Goal: Task Accomplishment & Management: Complete application form

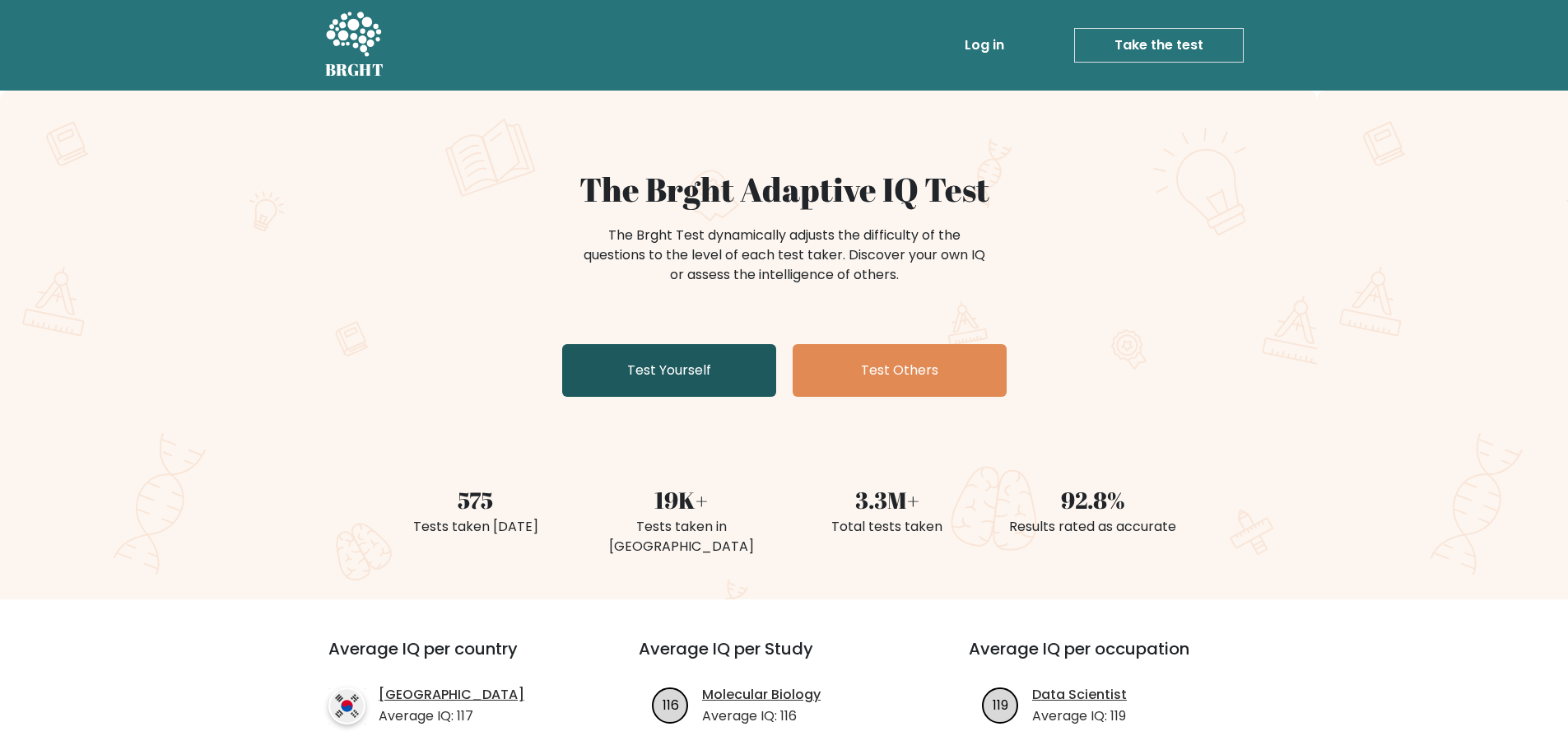
click at [699, 358] on link "Test Yourself" at bounding box center [669, 370] width 214 height 53
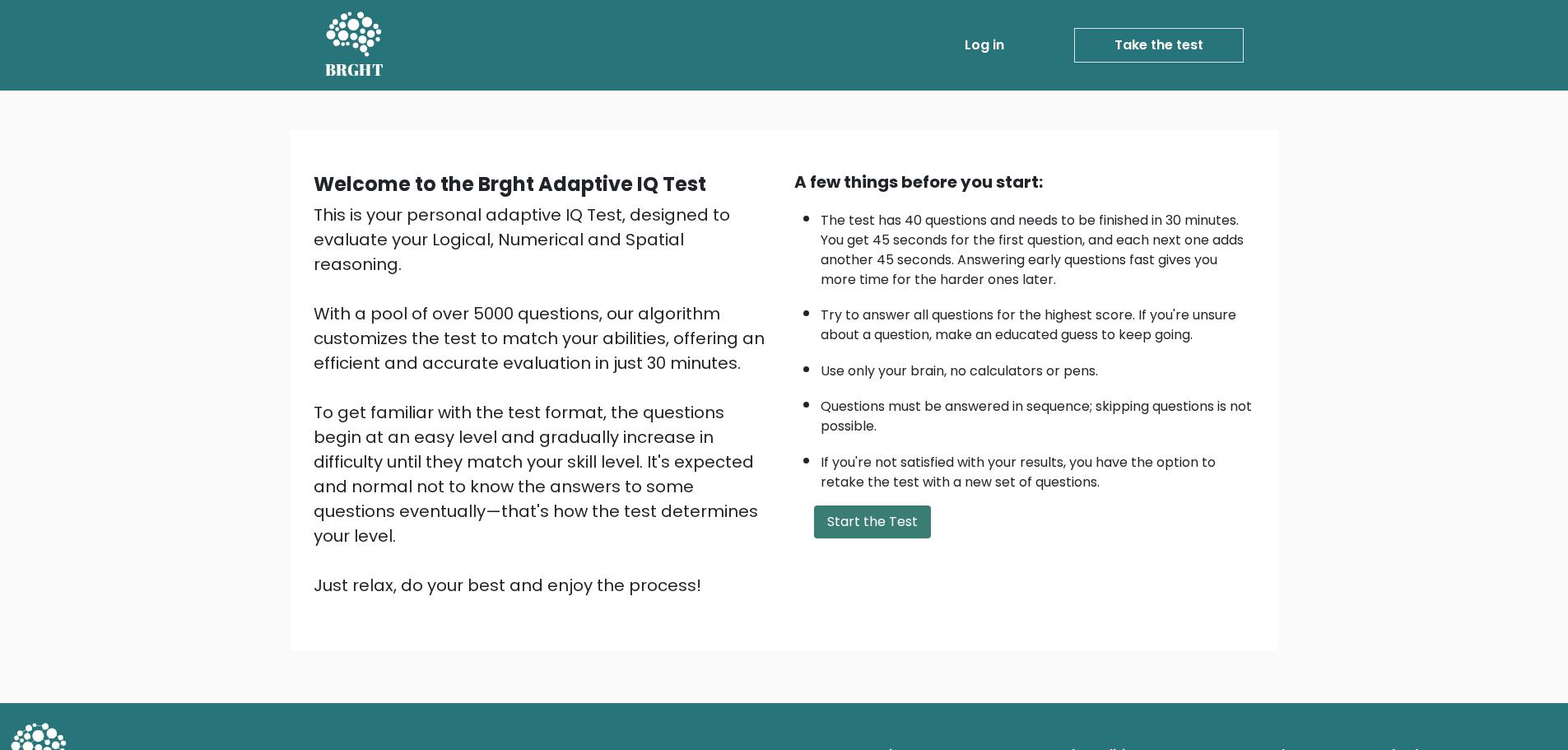
click at [889, 519] on button "Start the Test" at bounding box center [873, 522] width 117 height 33
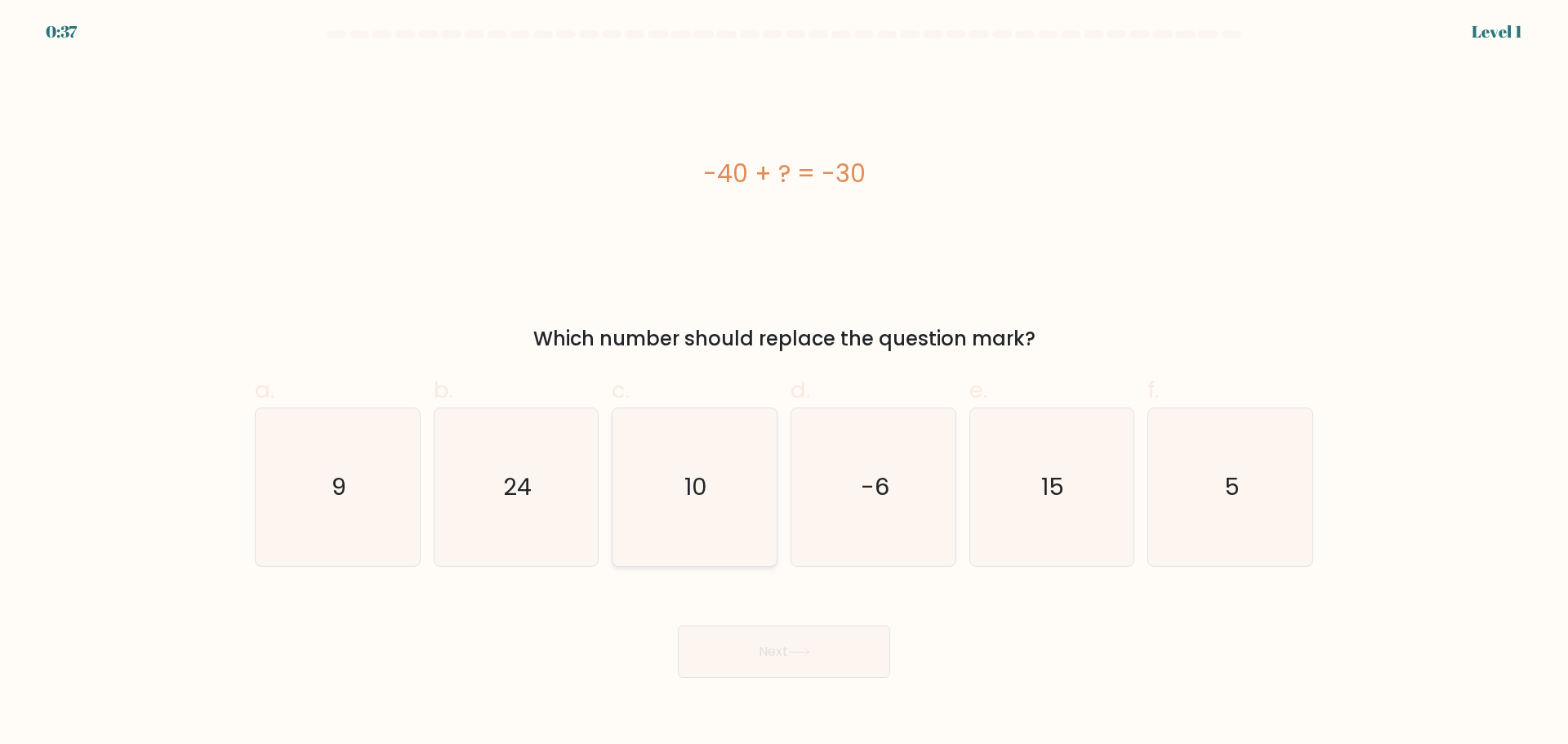
click at [707, 510] on icon "10" at bounding box center [695, 487] width 158 height 158
click at [784, 383] on input "c. 10" at bounding box center [784, 377] width 1 height 11
radio input "true"
click at [788, 636] on button "Next" at bounding box center [784, 651] width 213 height 52
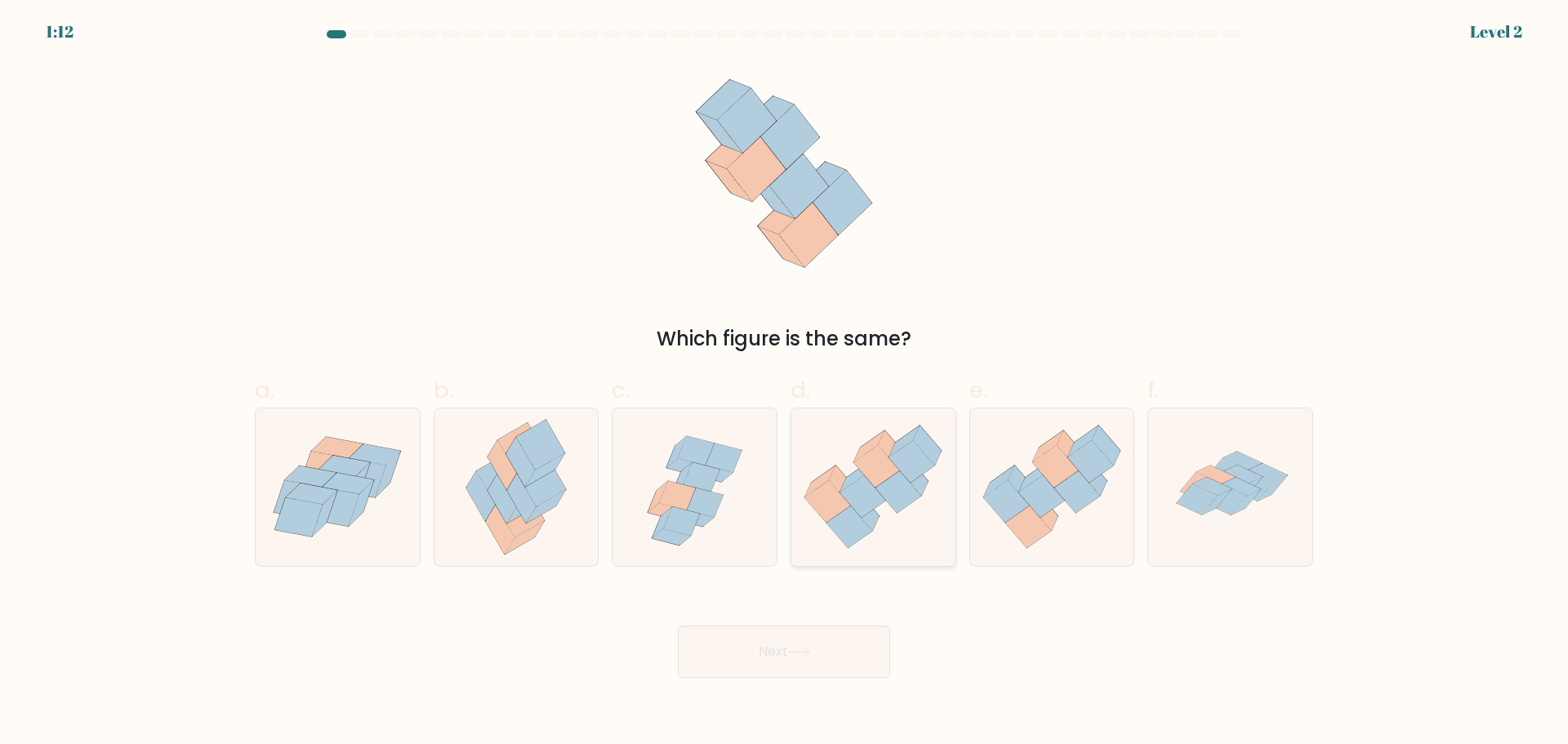
click at [871, 501] on icon at bounding box center [863, 497] width 46 height 42
click at [785, 383] on input "d." at bounding box center [784, 377] width 1 height 11
radio input "true"
click at [817, 655] on button "Next" at bounding box center [784, 651] width 213 height 52
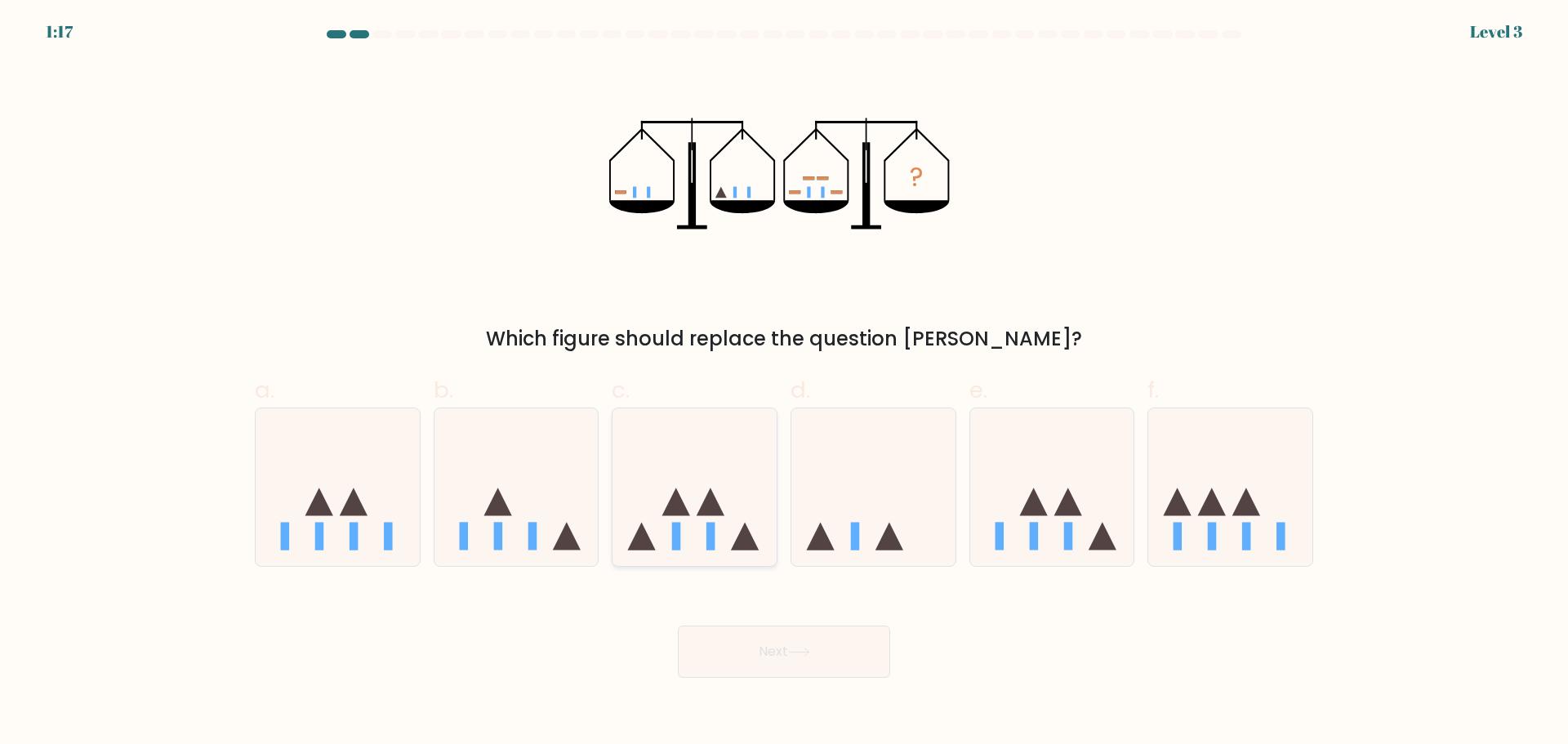
click at [727, 533] on icon at bounding box center [695, 487] width 164 height 136
click at [784, 383] on input "c." at bounding box center [784, 377] width 1 height 11
radio input "true"
click at [788, 639] on button "Next" at bounding box center [784, 651] width 213 height 52
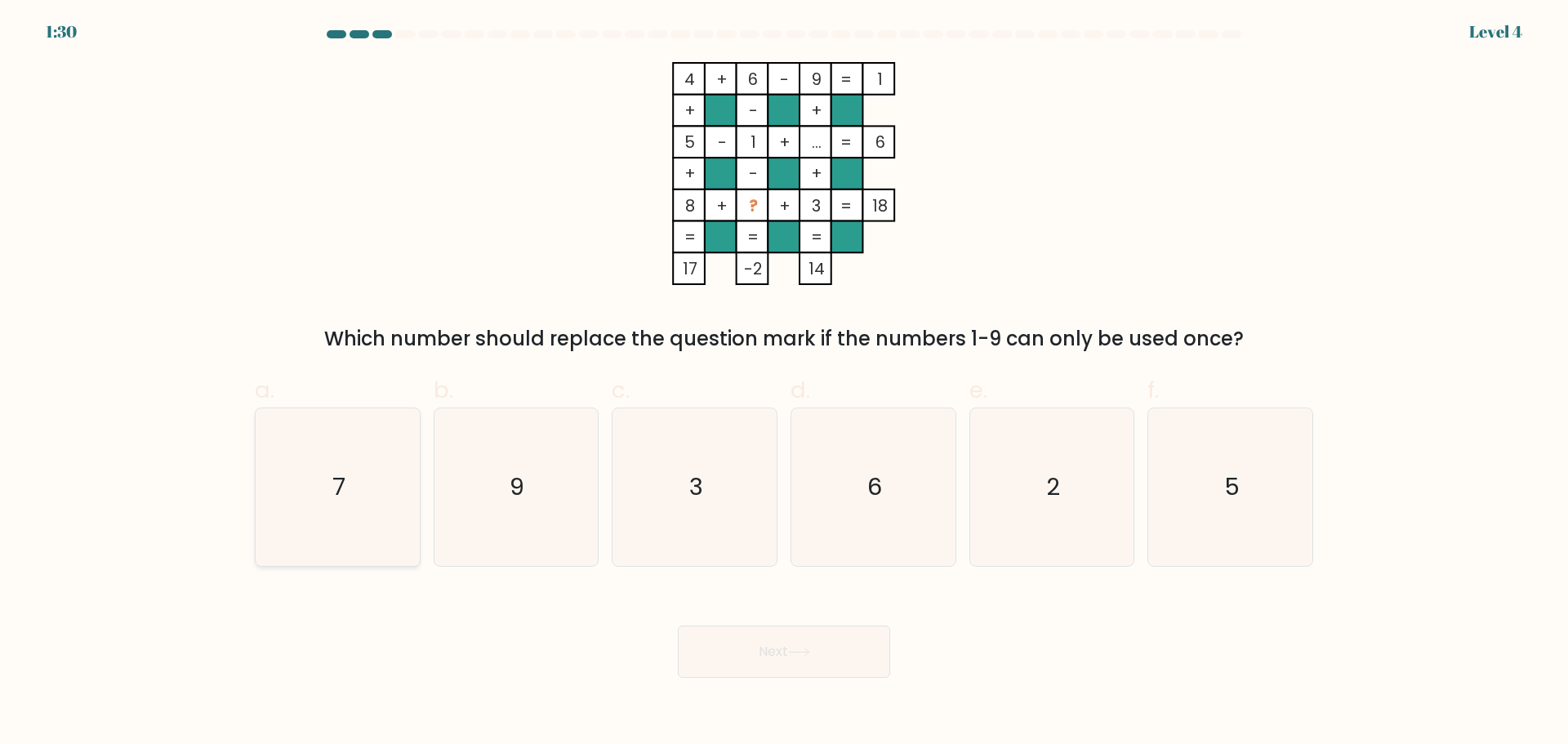
click at [348, 518] on icon "7" at bounding box center [338, 487] width 158 height 158
click at [784, 383] on input "a. 7" at bounding box center [784, 377] width 1 height 11
radio input "true"
click at [847, 669] on button "Next" at bounding box center [784, 651] width 213 height 52
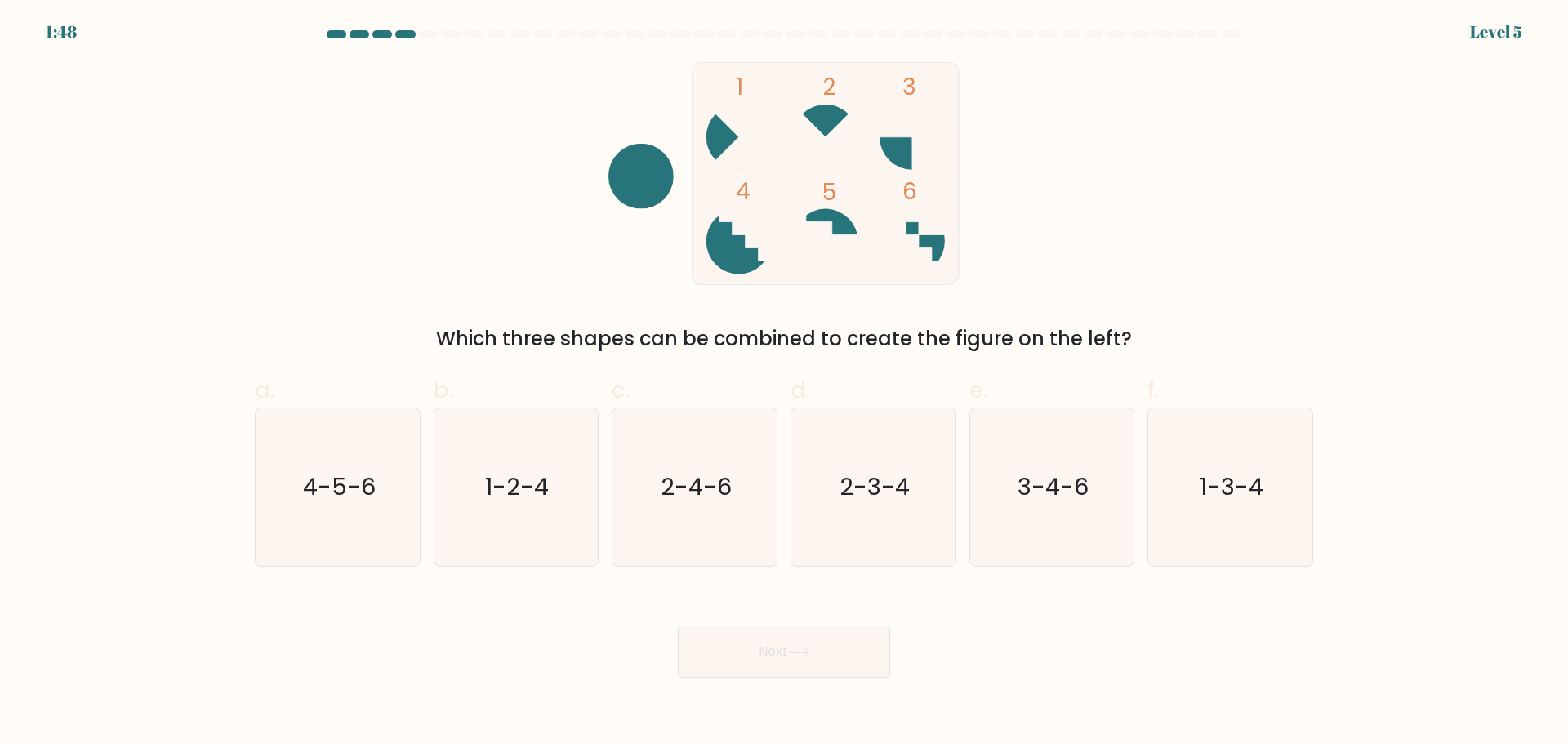
drag, startPoint x: 467, startPoint y: 520, endPoint x: 432, endPoint y: 504, distance: 38.5
click at [455, 513] on icon "1-2-4" at bounding box center [516, 487] width 158 height 158
click at [784, 383] on input "b. 1-2-4" at bounding box center [784, 377] width 1 height 11
radio input "true"
click at [400, 491] on icon "4-5-6" at bounding box center [338, 487] width 158 height 158
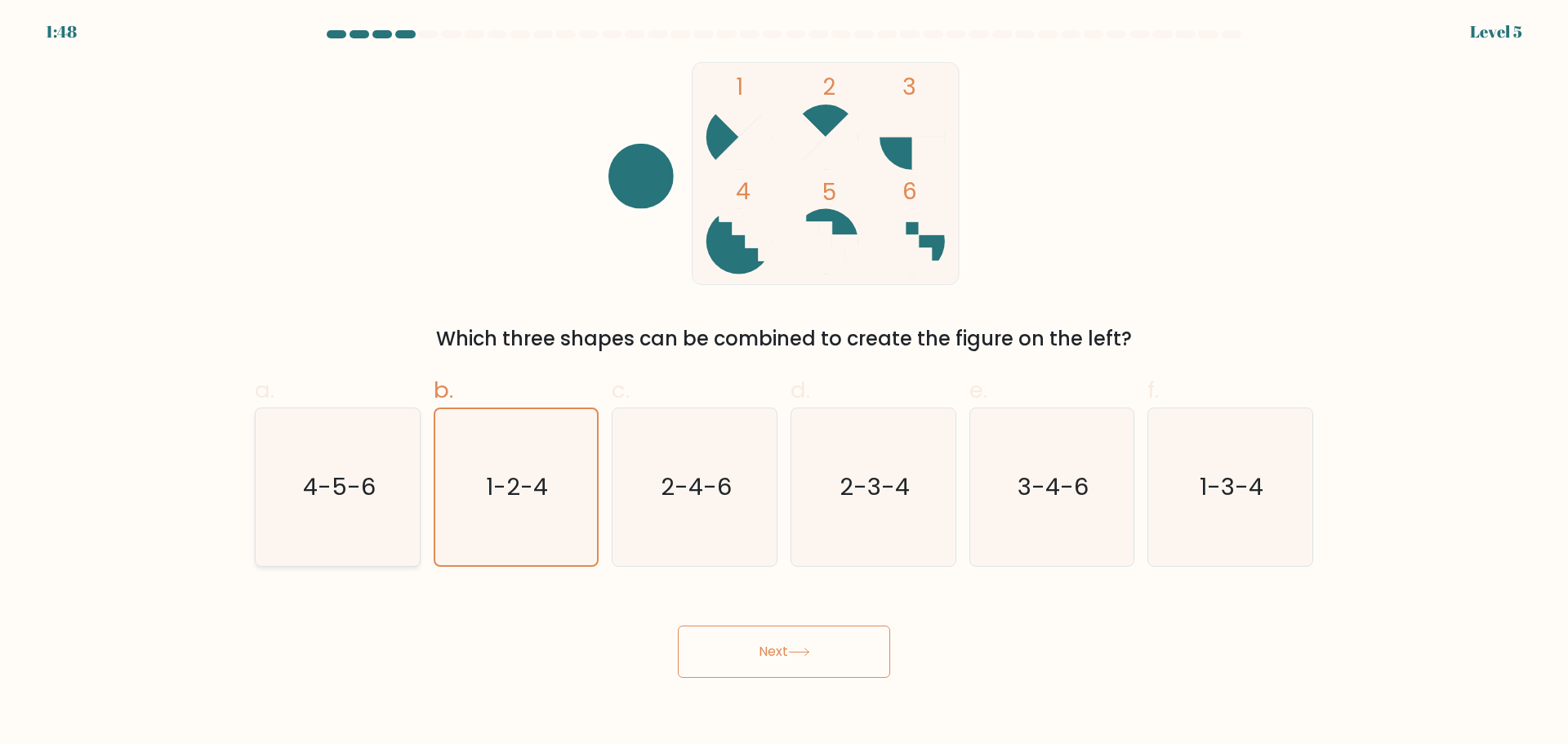
click at [784, 383] on input "a. 4-5-6" at bounding box center [784, 377] width 1 height 11
radio input "true"
click at [713, 651] on button "Next" at bounding box center [784, 651] width 213 height 52
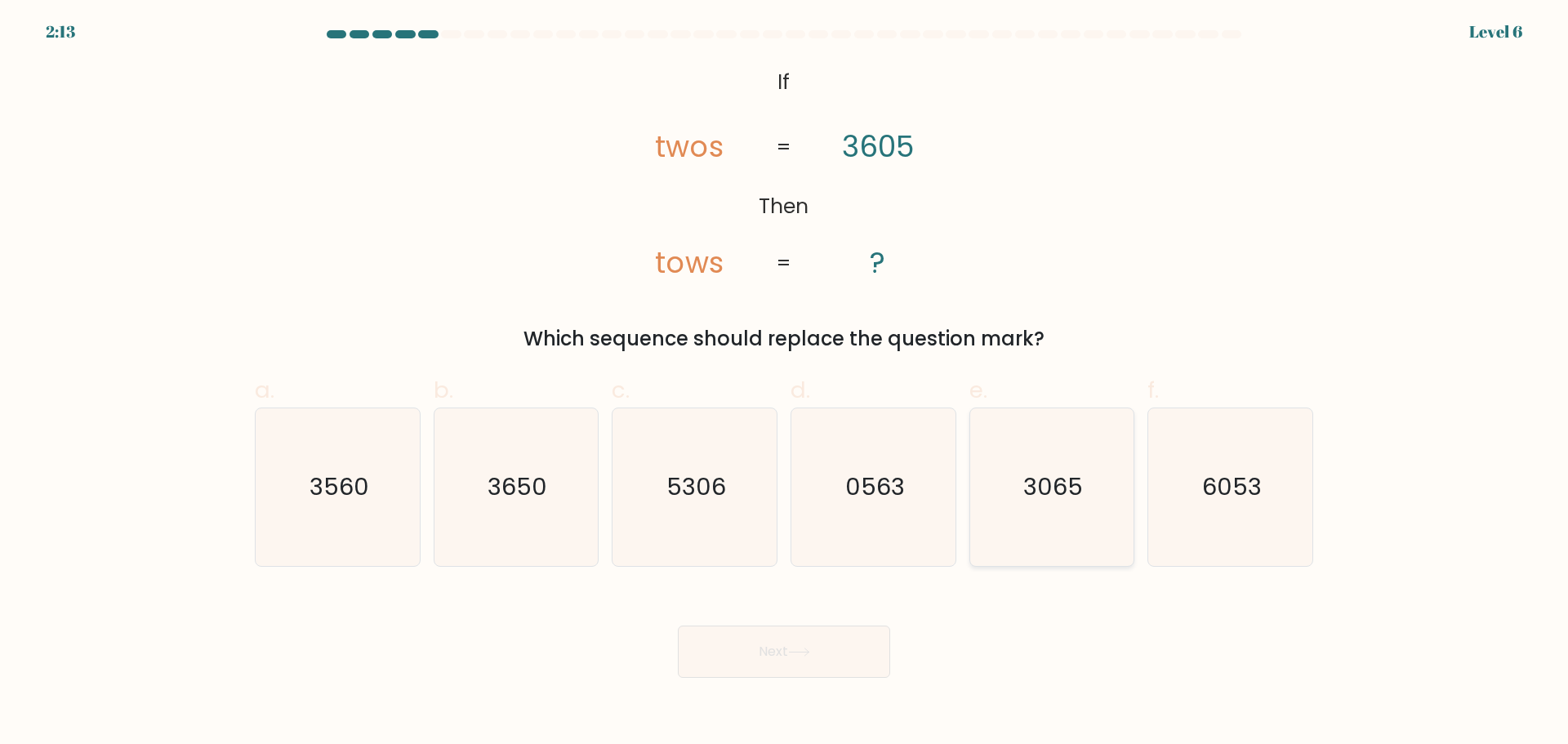
click at [1109, 520] on icon "3065" at bounding box center [1052, 487] width 158 height 158
click at [785, 383] on input "e. 3065" at bounding box center [784, 377] width 1 height 11
radio input "true"
click at [726, 659] on button "Next" at bounding box center [784, 651] width 213 height 52
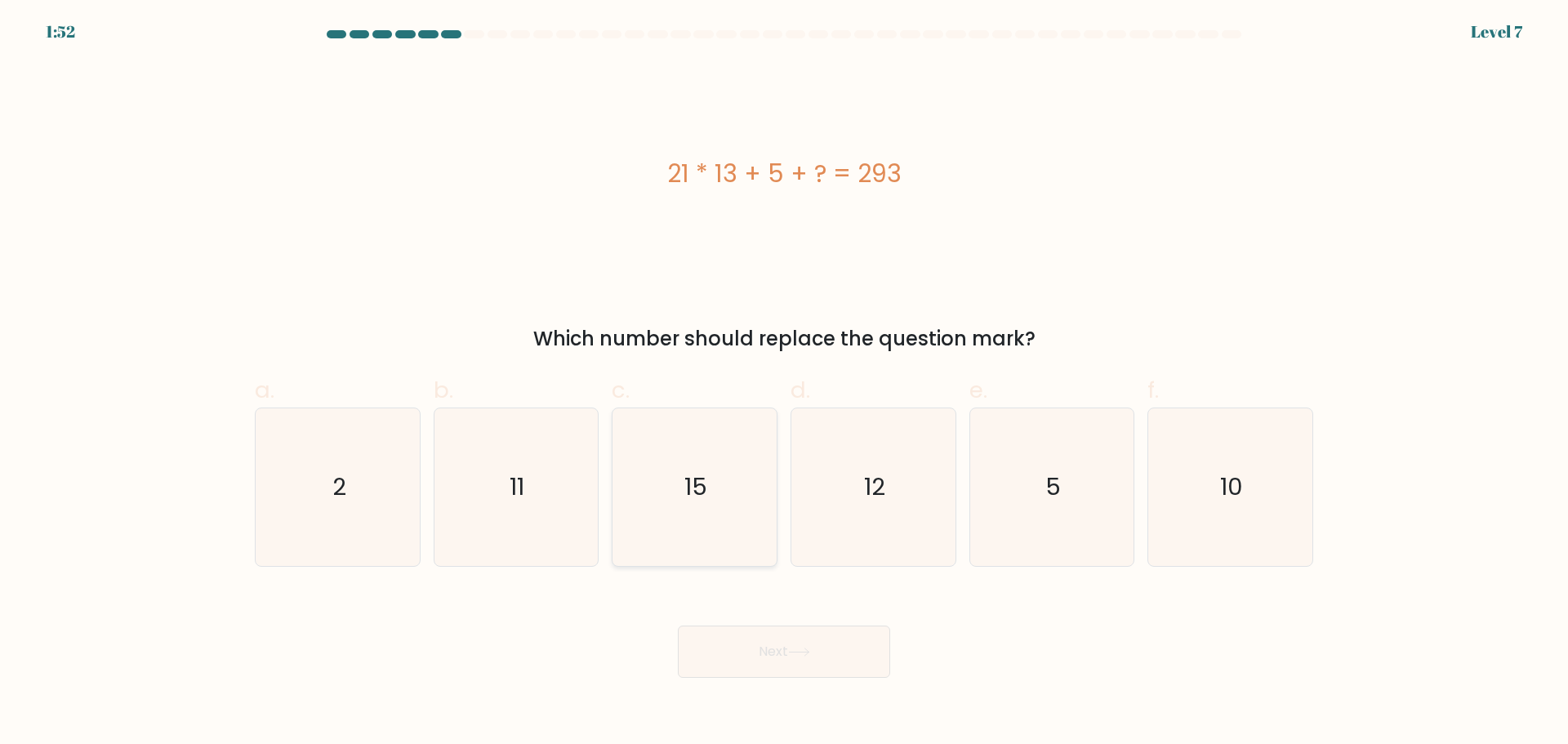
click at [739, 563] on icon "15" at bounding box center [695, 487] width 158 height 158
click at [784, 383] on input "c. 15" at bounding box center [784, 377] width 1 height 11
radio input "true"
click at [780, 636] on button "Next" at bounding box center [784, 651] width 213 height 52
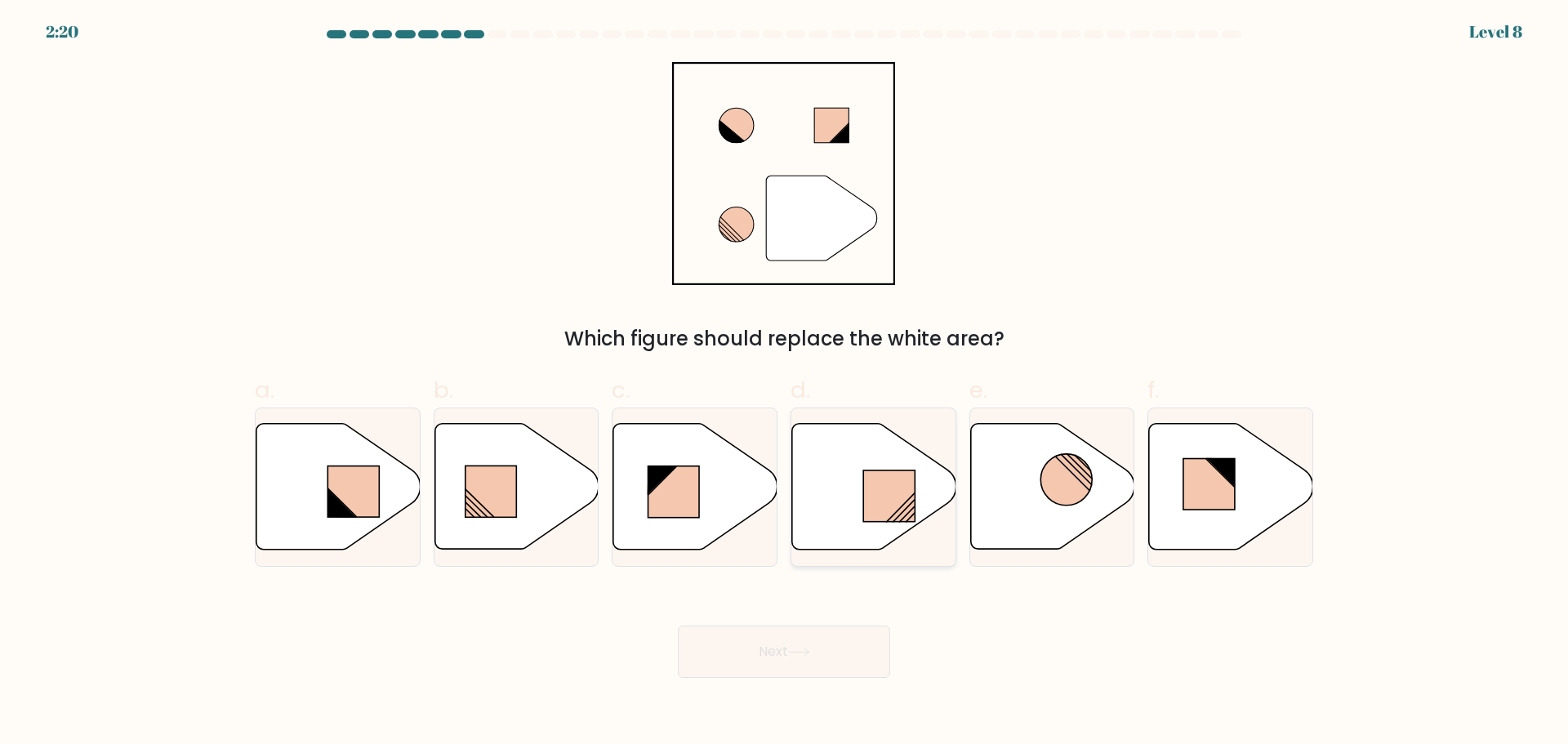
click at [849, 491] on icon at bounding box center [874, 486] width 164 height 126
click at [785, 383] on input "d." at bounding box center [784, 377] width 1 height 11
radio input "true"
click at [833, 654] on button "Next" at bounding box center [784, 651] width 213 height 52
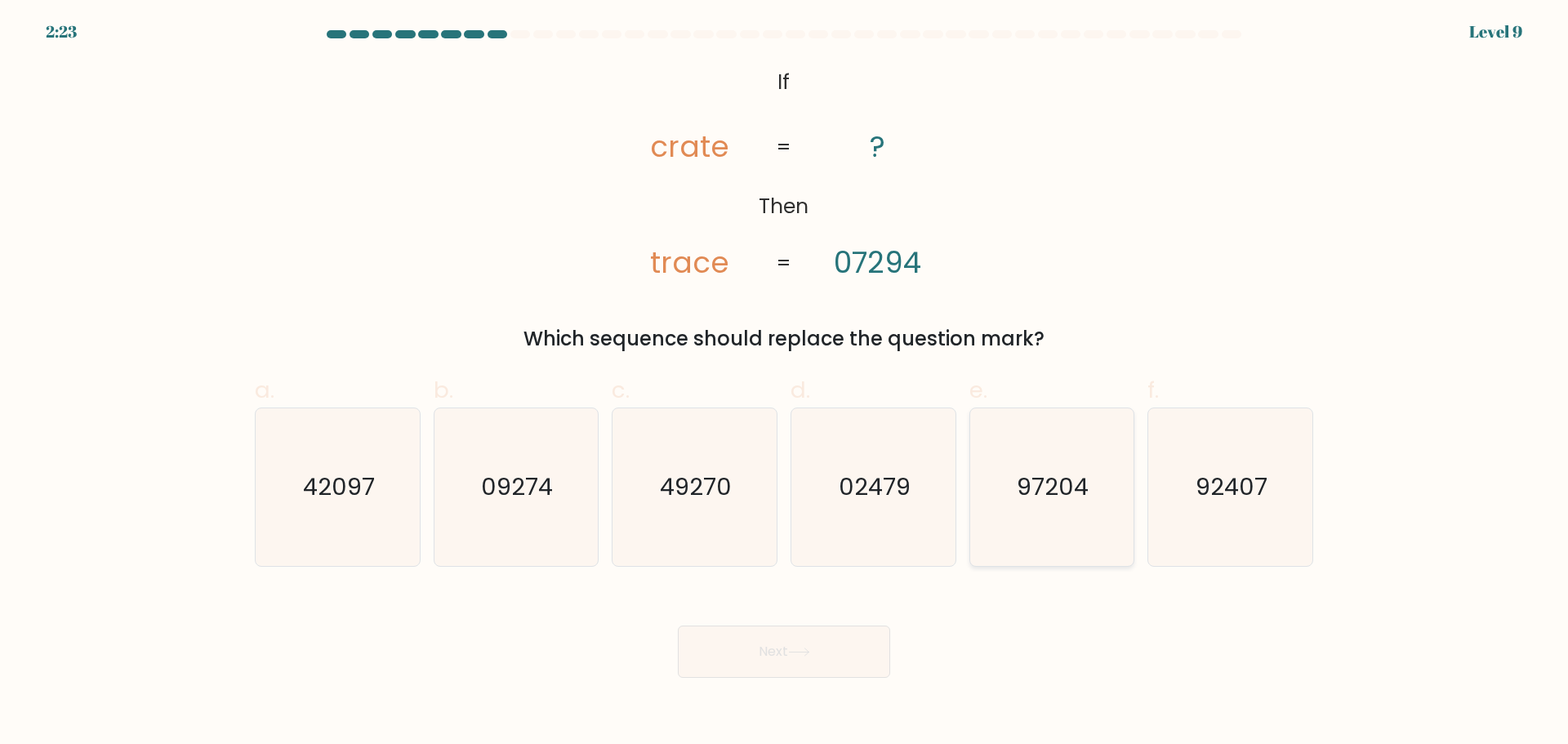
click at [1048, 509] on icon "97204" at bounding box center [1052, 487] width 158 height 158
click at [785, 383] on input "e. 97204" at bounding box center [784, 377] width 1 height 11
radio input "true"
click at [849, 652] on button "Next" at bounding box center [784, 651] width 213 height 52
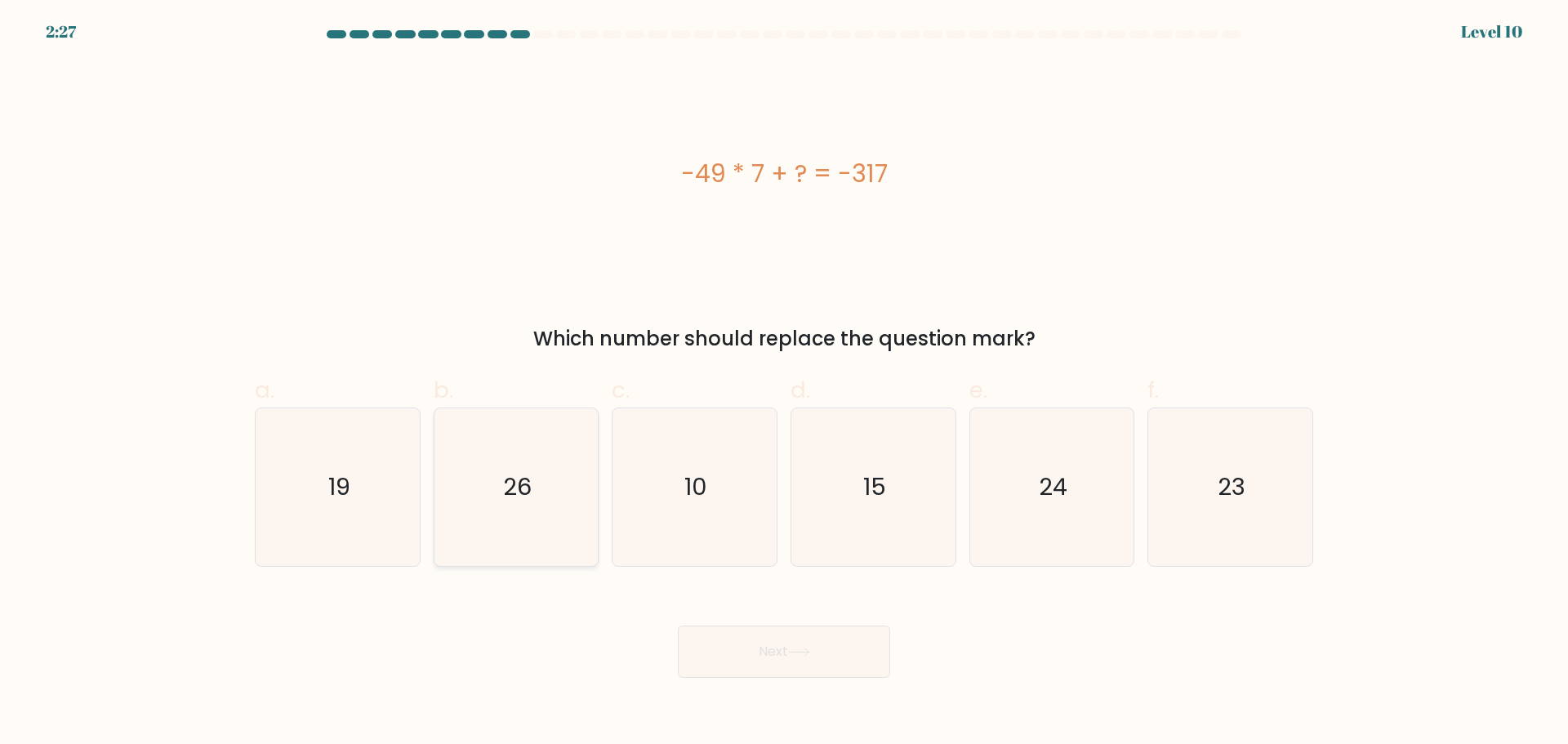
click at [480, 485] on icon "26" at bounding box center [516, 487] width 158 height 158
click at [784, 383] on input "b. 26" at bounding box center [784, 377] width 1 height 11
radio input "true"
click at [855, 668] on button "Next" at bounding box center [784, 651] width 213 height 52
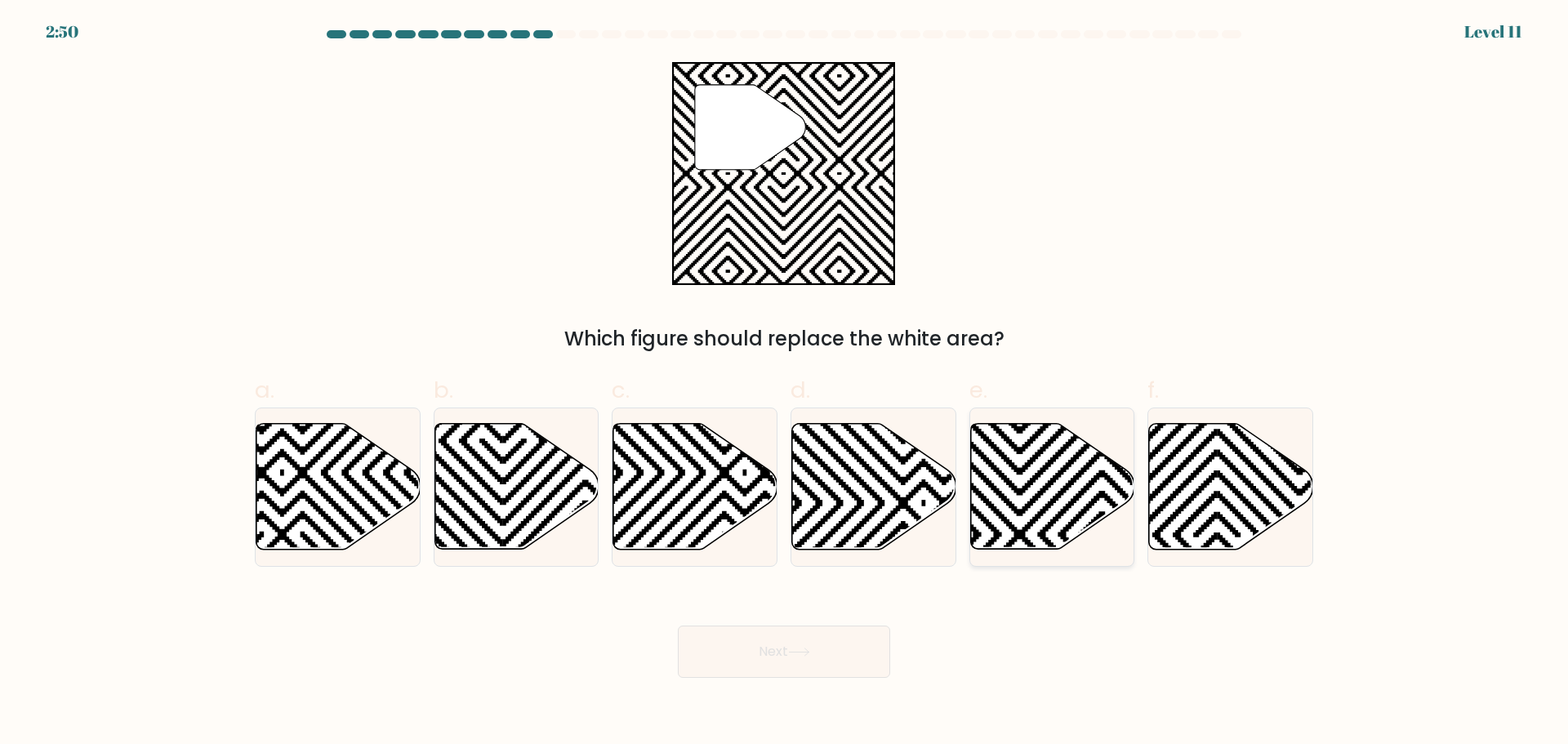
click at [1026, 473] on icon at bounding box center [1052, 486] width 164 height 126
click at [785, 383] on input "e." at bounding box center [784, 377] width 1 height 11
radio input "true"
drag, startPoint x: 832, startPoint y: 641, endPoint x: 756, endPoint y: 545, distance: 122.4
click at [831, 642] on button "Next" at bounding box center [784, 651] width 213 height 52
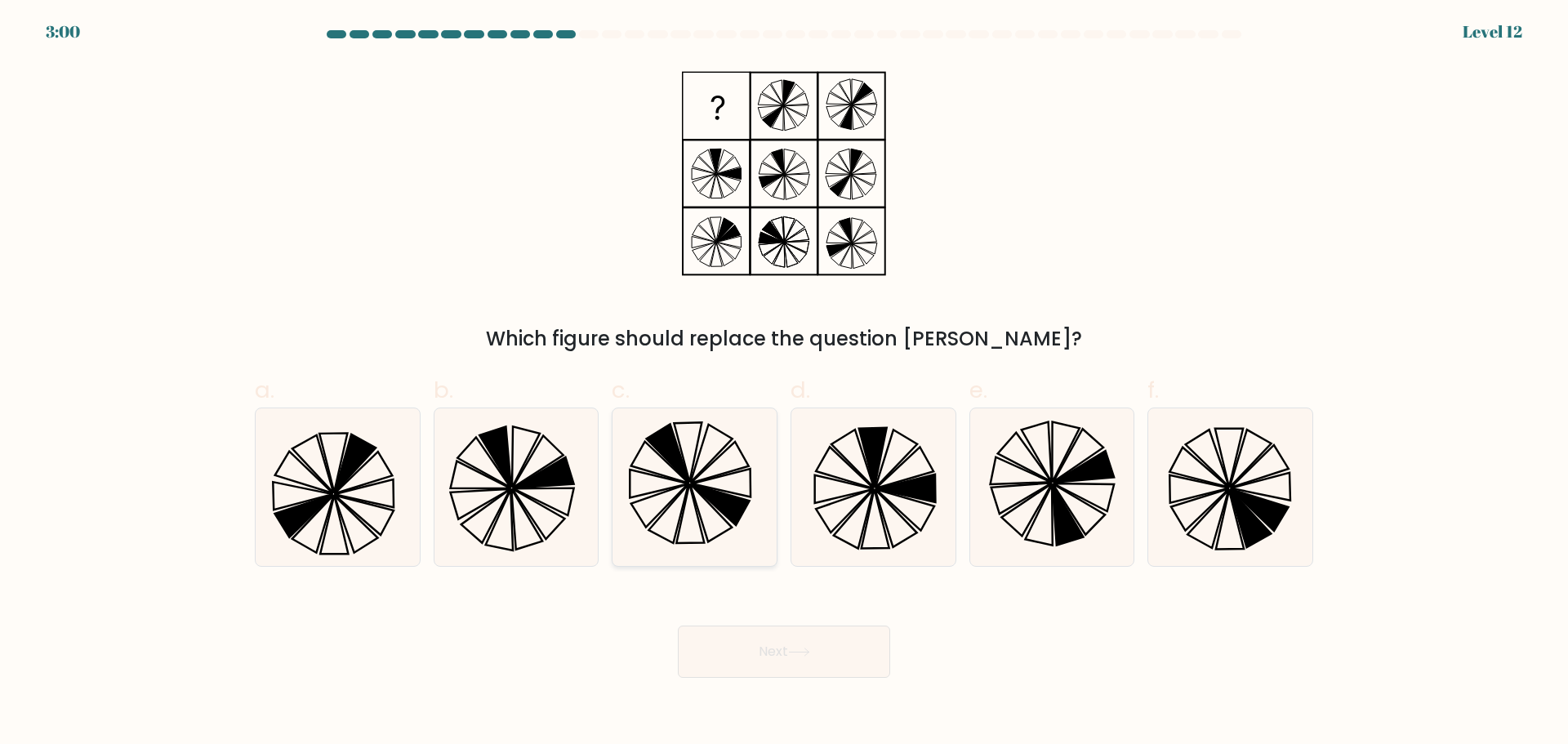
click at [740, 479] on icon at bounding box center [695, 487] width 158 height 158
click at [784, 383] on input "c." at bounding box center [784, 377] width 1 height 11
radio input "true"
click at [763, 660] on button "Next" at bounding box center [784, 651] width 213 height 52
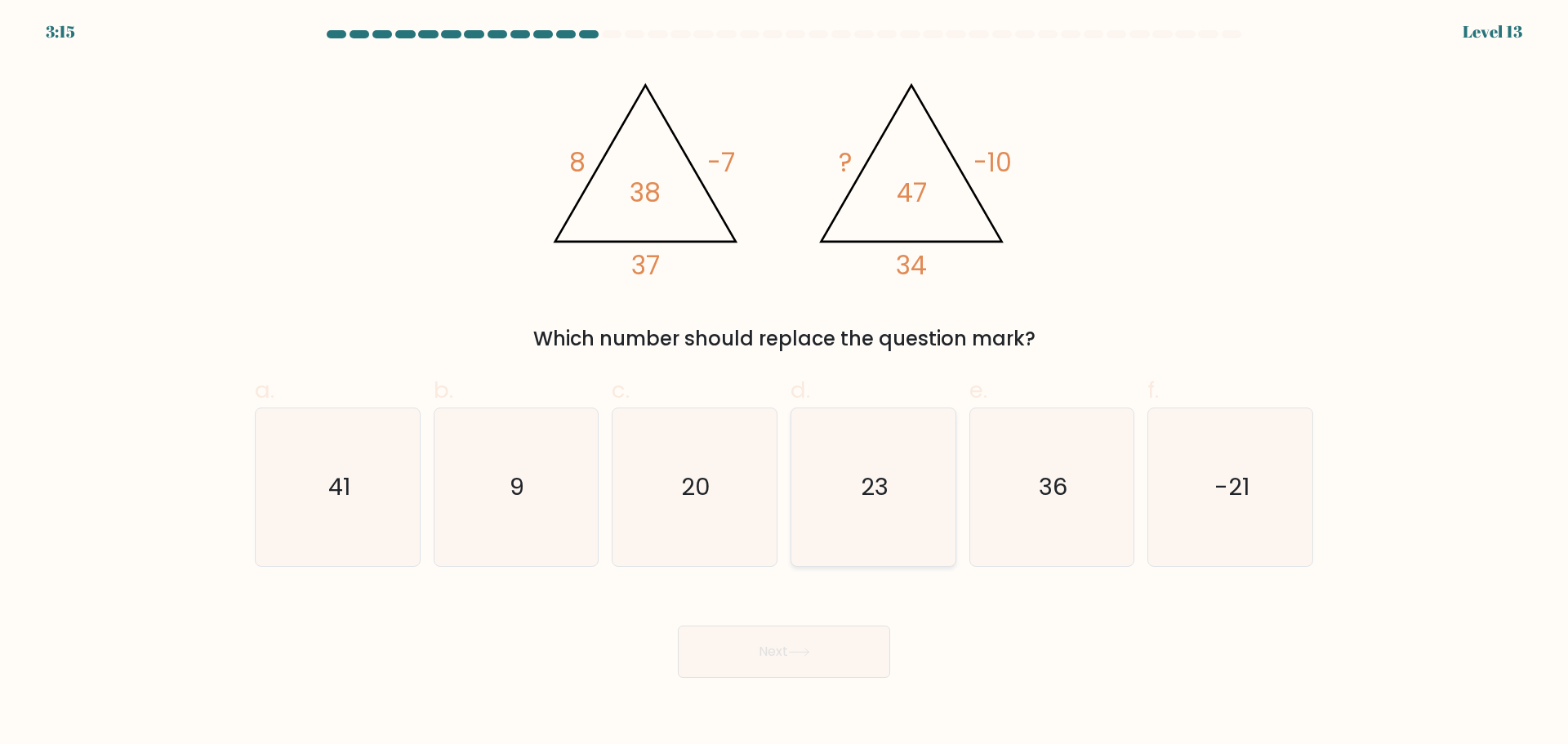
click at [917, 447] on icon "23" at bounding box center [873, 487] width 158 height 158
click at [785, 383] on input "d. 23" at bounding box center [784, 377] width 1 height 11
radio input "true"
click at [793, 681] on body "3:15 Level 13" at bounding box center [784, 372] width 1568 height 744
click at [794, 655] on icon at bounding box center [799, 652] width 22 height 9
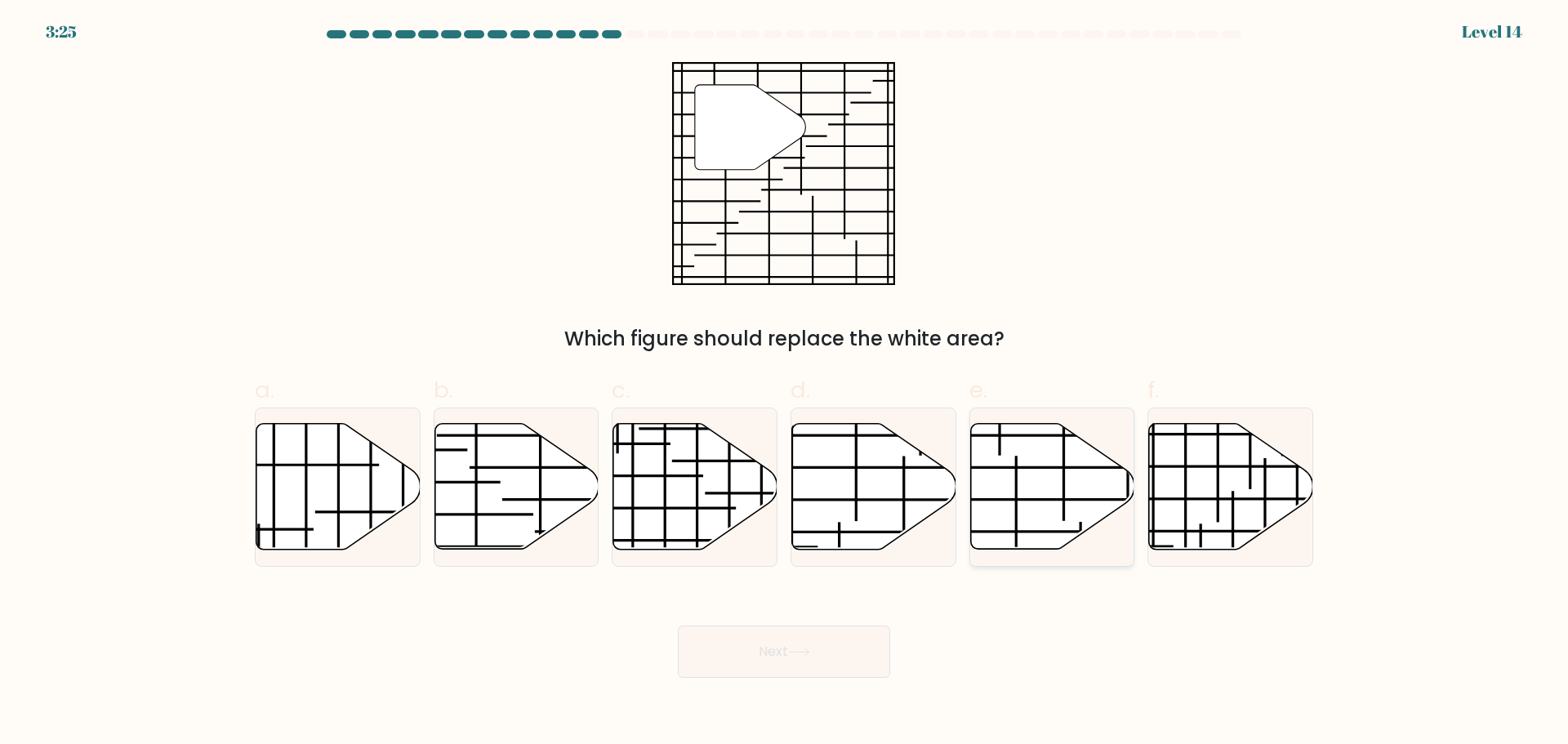
click at [1053, 474] on icon at bounding box center [1052, 486] width 164 height 126
click at [785, 383] on input "e." at bounding box center [784, 377] width 1 height 11
radio input "true"
click at [805, 688] on body "3:24 Level 14" at bounding box center [784, 372] width 1568 height 744
click at [776, 643] on button "Next" at bounding box center [784, 651] width 213 height 52
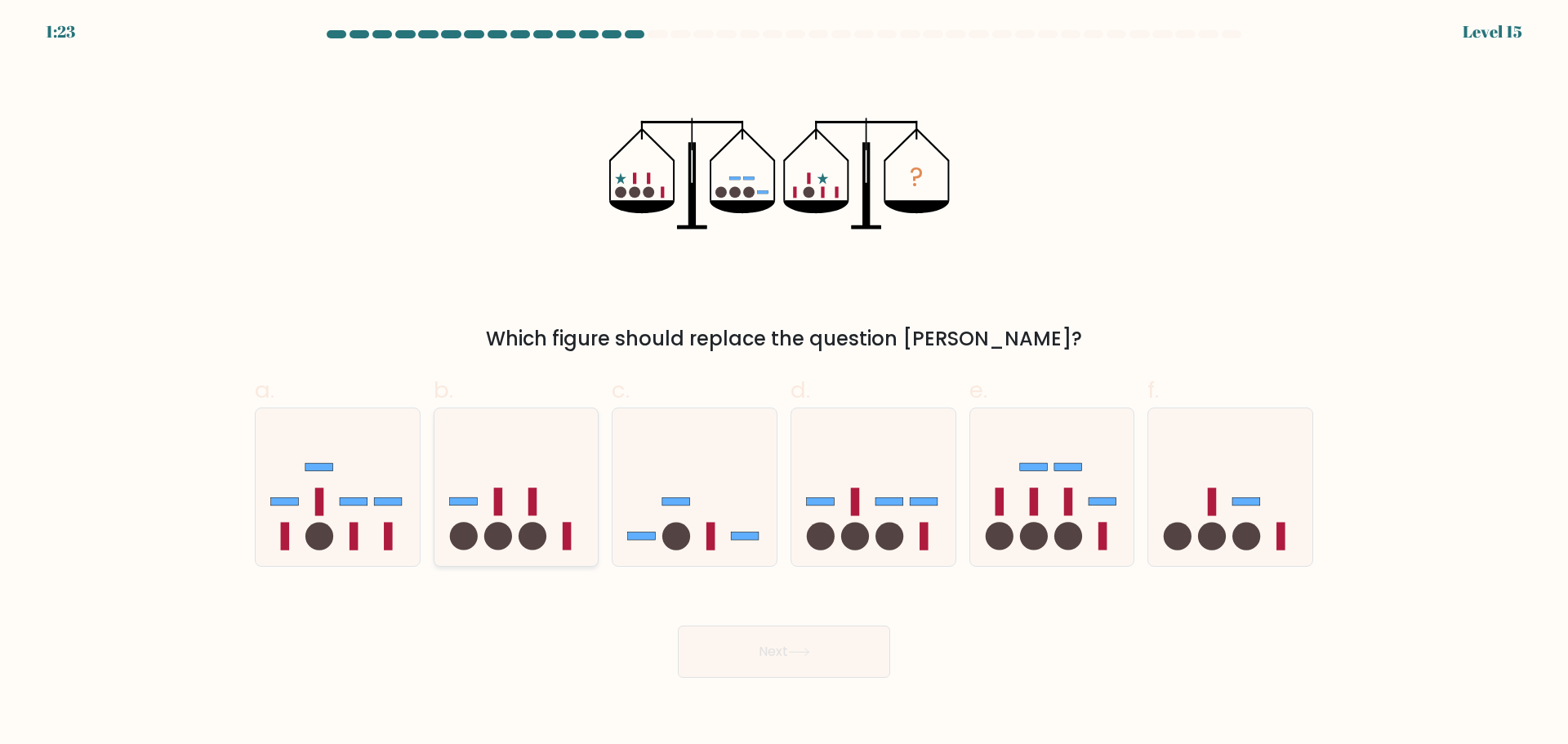
drag, startPoint x: 542, startPoint y: 421, endPoint x: 598, endPoint y: 508, distance: 103.5
click at [540, 422] on icon at bounding box center [516, 487] width 164 height 136
click at [784, 383] on input "b." at bounding box center [784, 377] width 1 height 11
radio input "true"
click at [751, 644] on button "Next" at bounding box center [784, 651] width 213 height 52
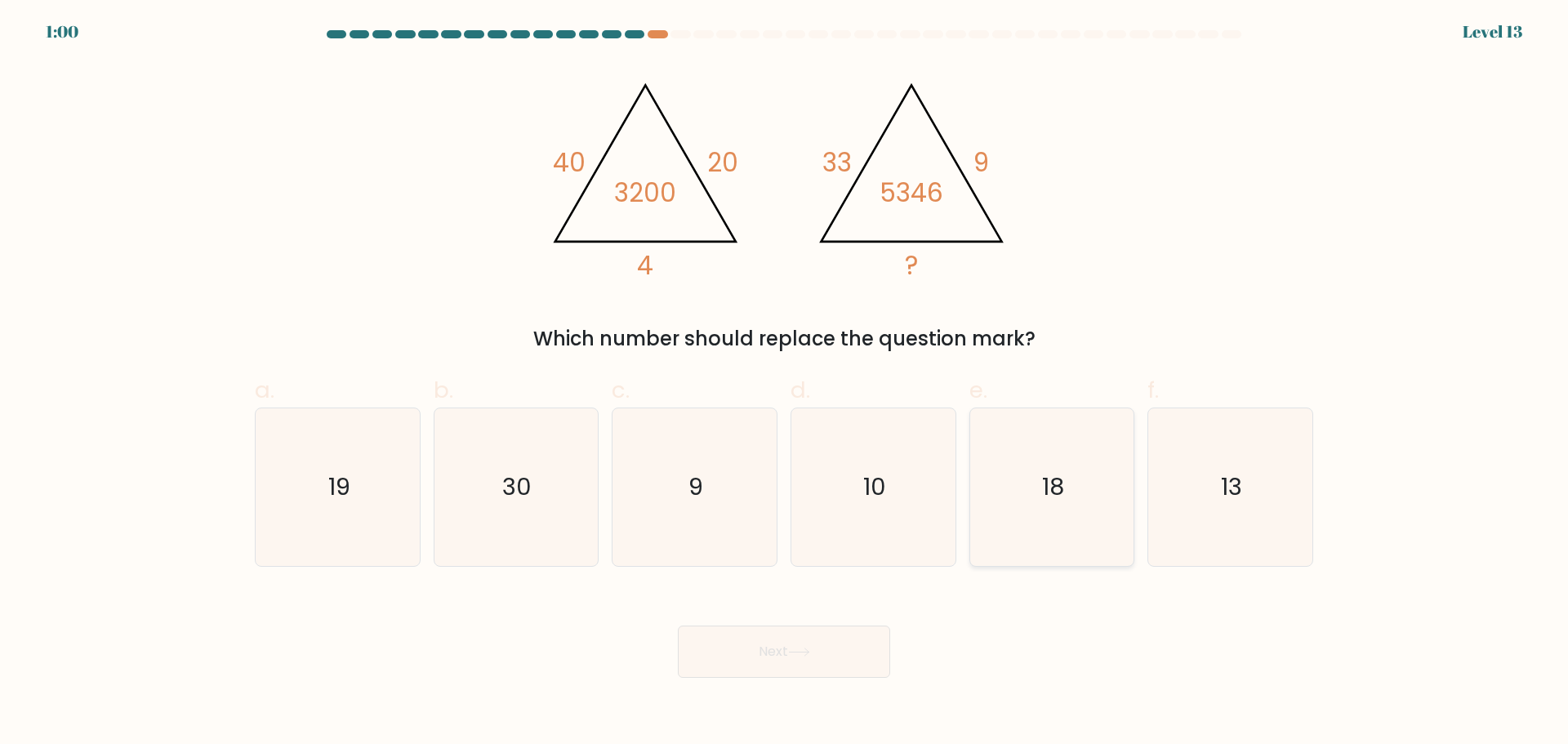
click at [1102, 415] on icon "18" at bounding box center [1052, 487] width 158 height 158
click at [785, 383] on input "e. 18" at bounding box center [784, 377] width 1 height 11
radio input "true"
click at [835, 635] on button "Next" at bounding box center [784, 651] width 213 height 52
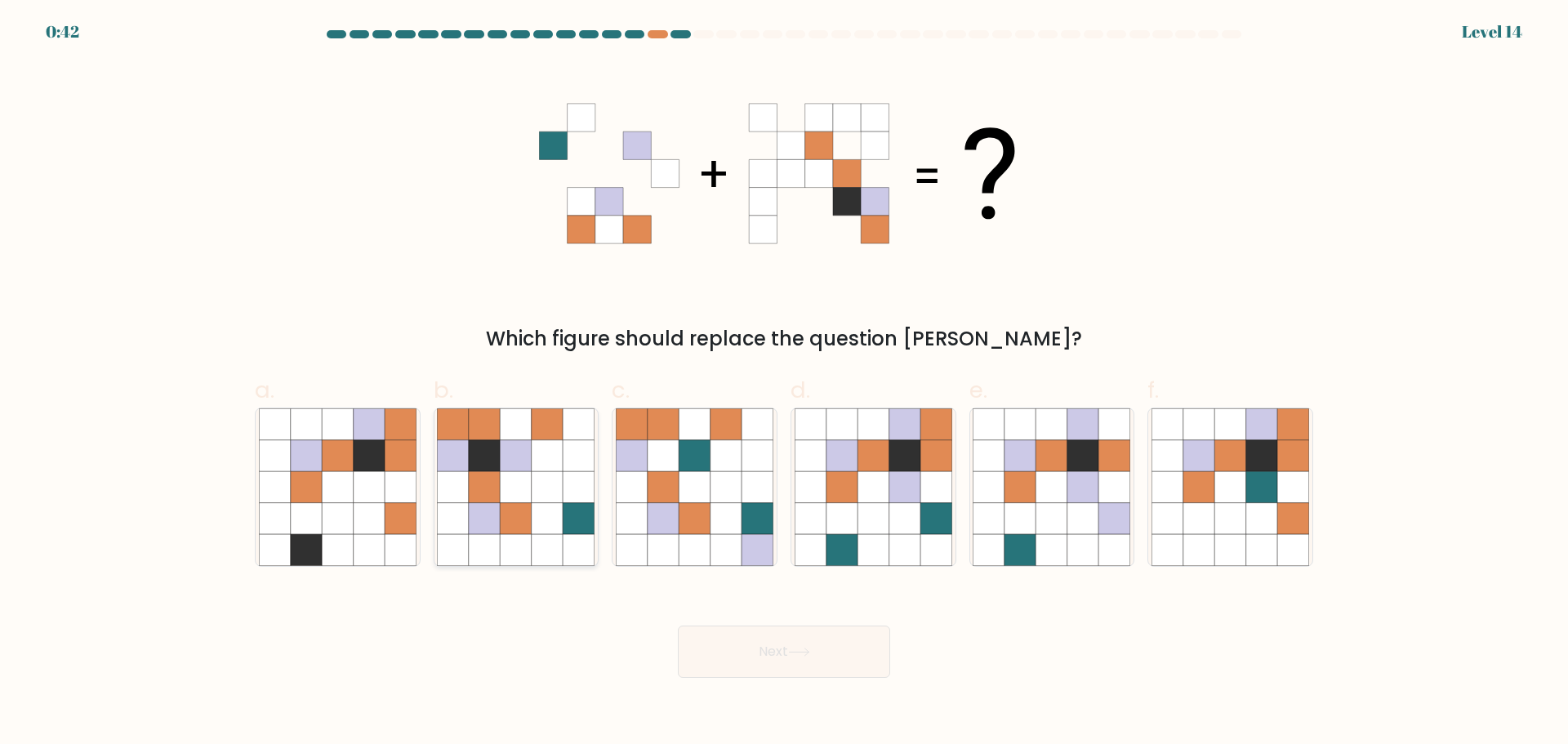
click at [561, 508] on icon at bounding box center [547, 518] width 31 height 31
click at [784, 383] on input "b." at bounding box center [784, 377] width 1 height 11
radio input "true"
click at [788, 653] on button "Next" at bounding box center [784, 651] width 213 height 52
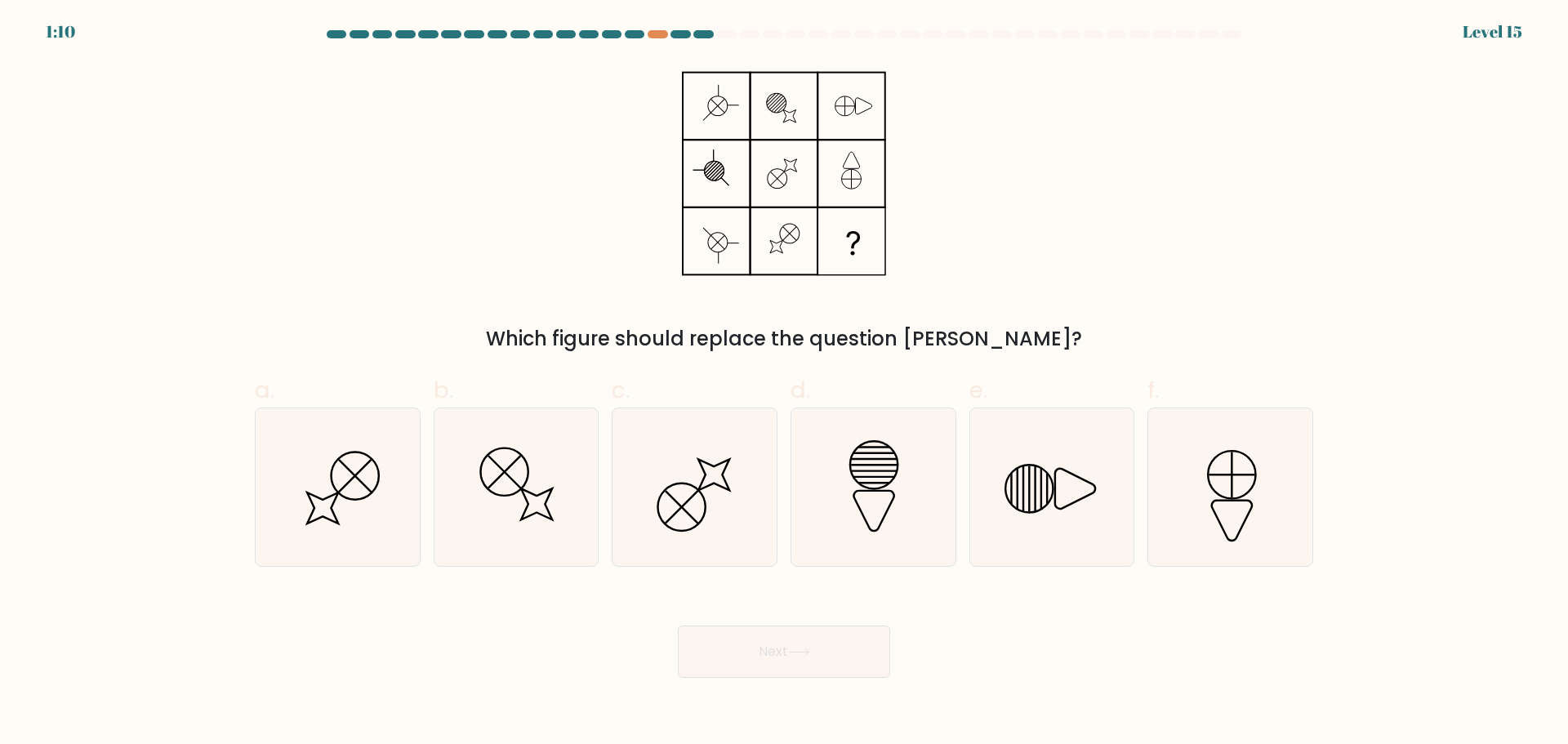
click at [54, 36] on form at bounding box center [784, 354] width 1568 height 648
click at [915, 491] on icon at bounding box center [873, 487] width 158 height 158
click at [785, 383] on input "d." at bounding box center [784, 377] width 1 height 11
radio input "true"
click at [830, 662] on button "Next" at bounding box center [784, 651] width 213 height 52
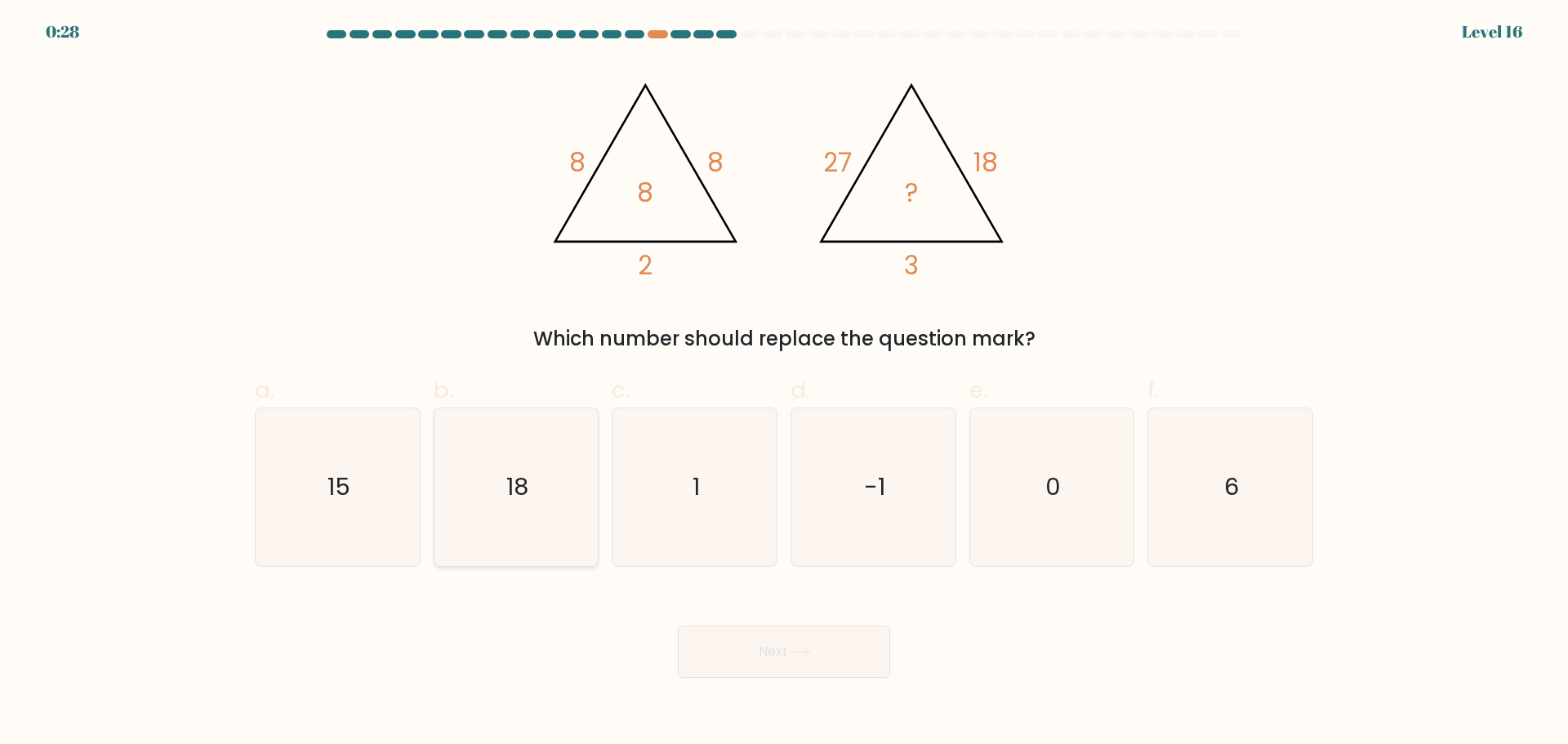
click at [522, 510] on icon "18" at bounding box center [516, 487] width 158 height 158
click at [784, 383] on input "b. 18" at bounding box center [784, 377] width 1 height 11
radio input "true"
click at [787, 614] on div "Next" at bounding box center [784, 632] width 1079 height 92
click at [815, 660] on button "Next" at bounding box center [784, 651] width 213 height 52
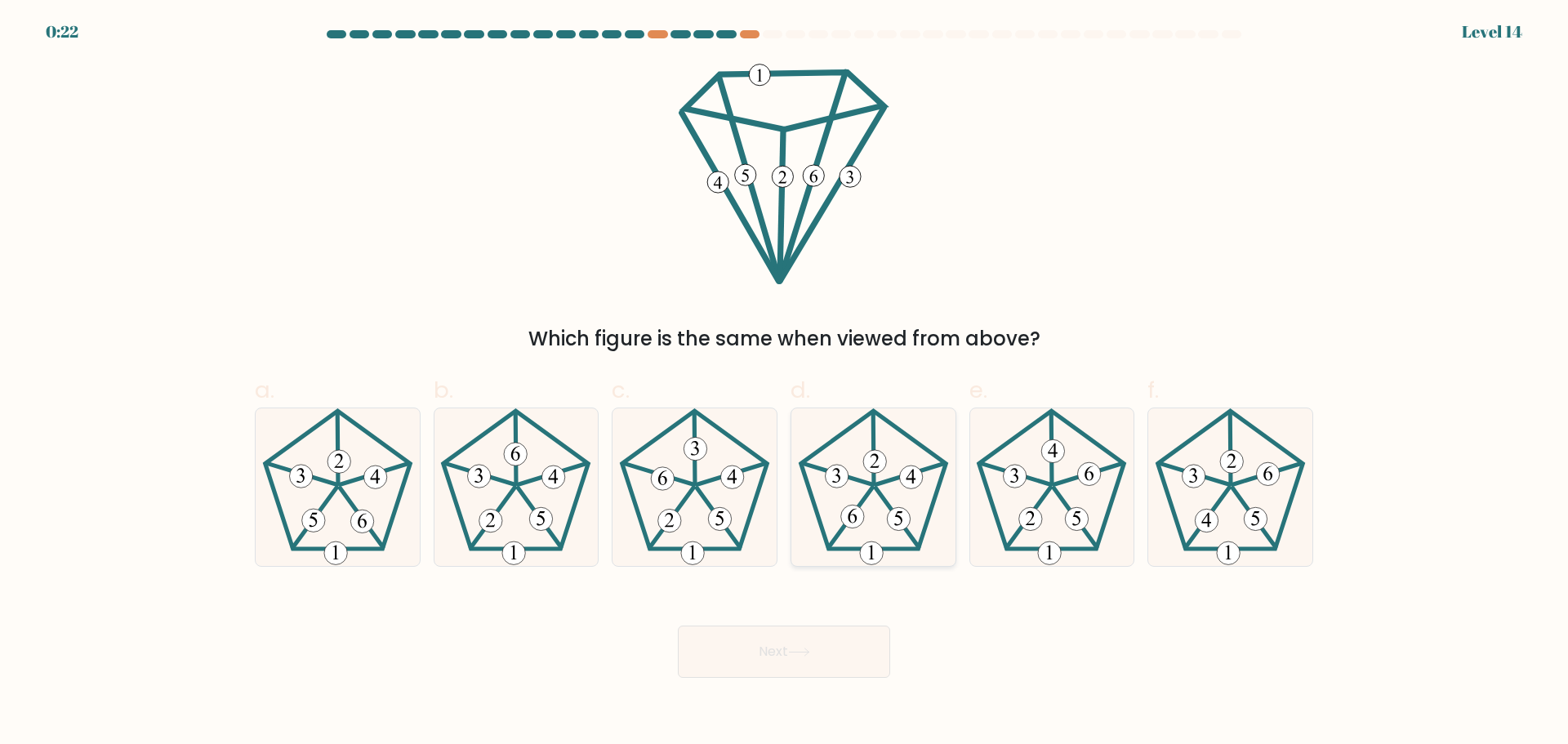
click at [905, 493] on icon at bounding box center [873, 487] width 158 height 158
click at [785, 383] on input "d." at bounding box center [784, 377] width 1 height 11
radio input "true"
click at [833, 651] on button "Next" at bounding box center [784, 651] width 213 height 52
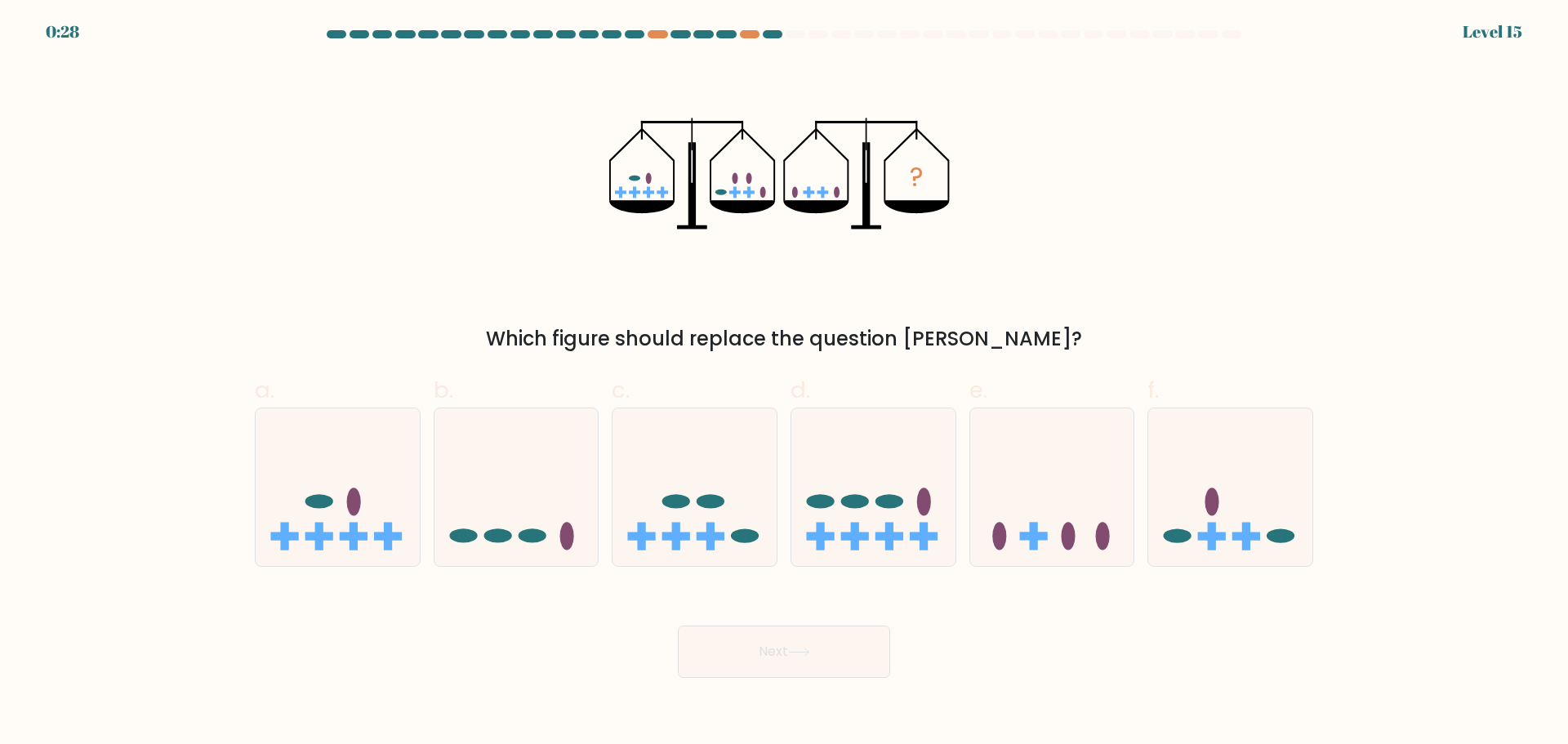
drag, startPoint x: 282, startPoint y: 4, endPoint x: 1154, endPoint y: 264, distance: 909.9
click at [1154, 264] on div "? Which figure should replace the question mark?" at bounding box center [784, 208] width 1079 height 291
click at [656, 33] on div at bounding box center [657, 34] width 19 height 8
click at [751, 38] on div at bounding box center [750, 34] width 19 height 8
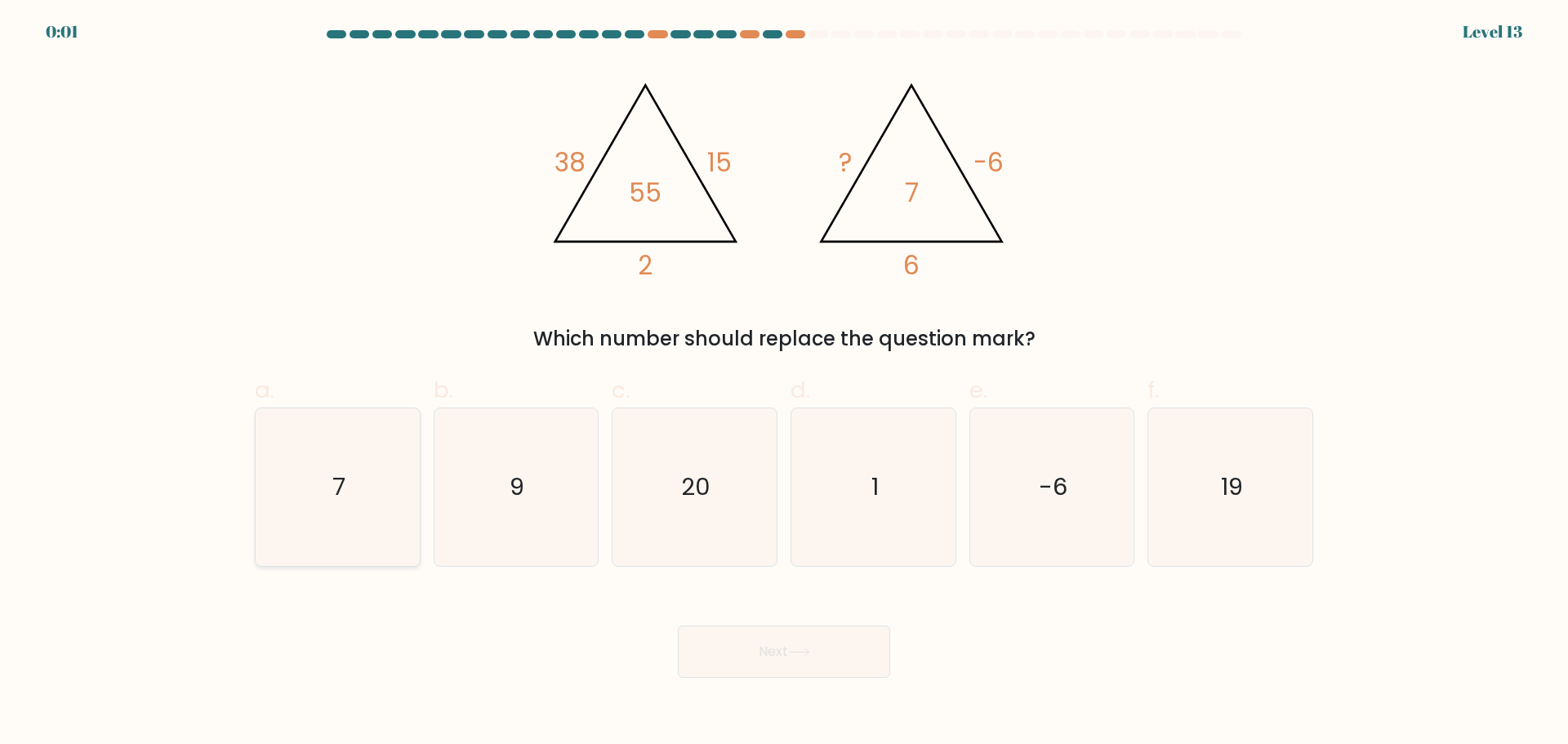
click at [339, 495] on text "7" at bounding box center [339, 487] width 13 height 33
click at [784, 383] on input "a. 7" at bounding box center [784, 377] width 1 height 11
radio input "true"
click at [1004, 703] on body "0:01 Level 13" at bounding box center [784, 372] width 1568 height 744
click at [861, 651] on button "Next" at bounding box center [784, 651] width 213 height 52
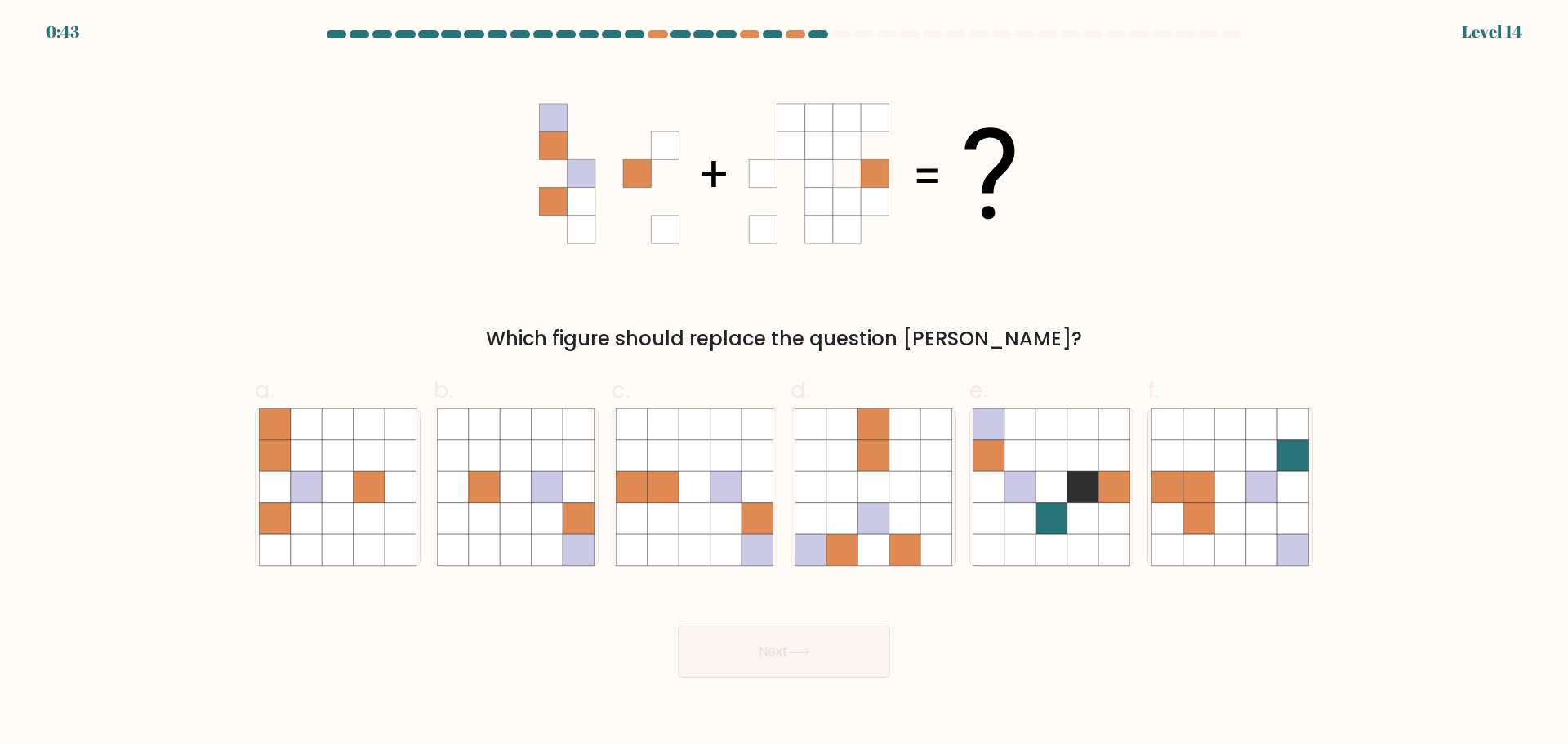
click at [1490, 35] on form at bounding box center [784, 354] width 1568 height 648
